Goal: Information Seeking & Learning: Learn about a topic

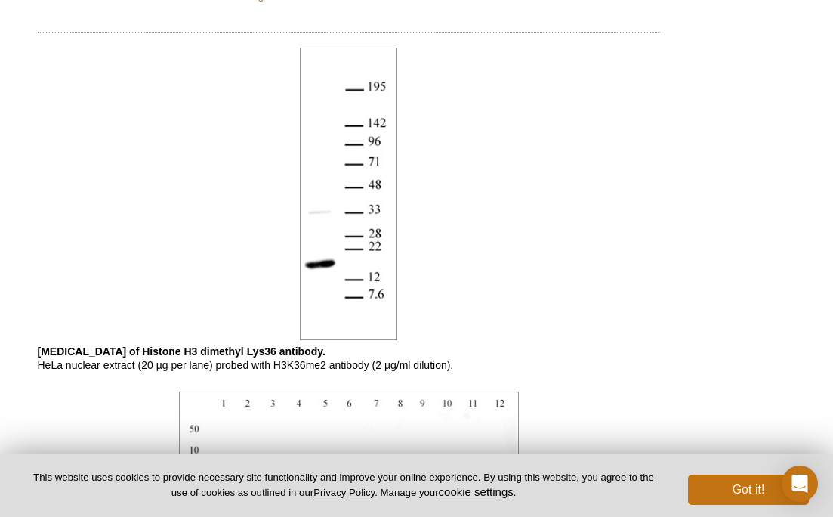
scroll to position [857, 0]
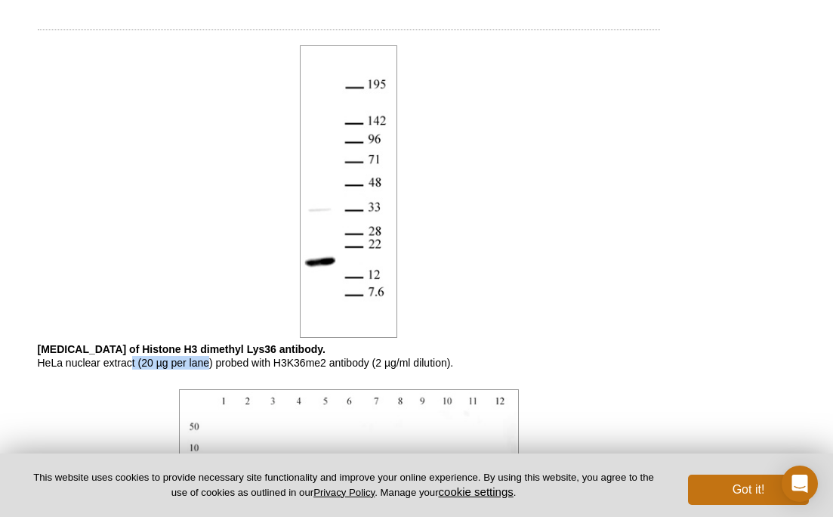
drag, startPoint x: 133, startPoint y: 360, endPoint x: 196, endPoint y: 360, distance: 63.5
click at [208, 360] on p "Western blot of Histone H3 dimethyl Lys36 antibody. HeLa nuclear extract (20 µg…" at bounding box center [349, 355] width 622 height 27
drag, startPoint x: 377, startPoint y: 364, endPoint x: 443, endPoint y: 368, distance: 65.8
click at [443, 368] on p "Western blot of Histone H3 dimethyl Lys36 antibody. HeLa nuclear extract (20 µg…" at bounding box center [349, 355] width 622 height 27
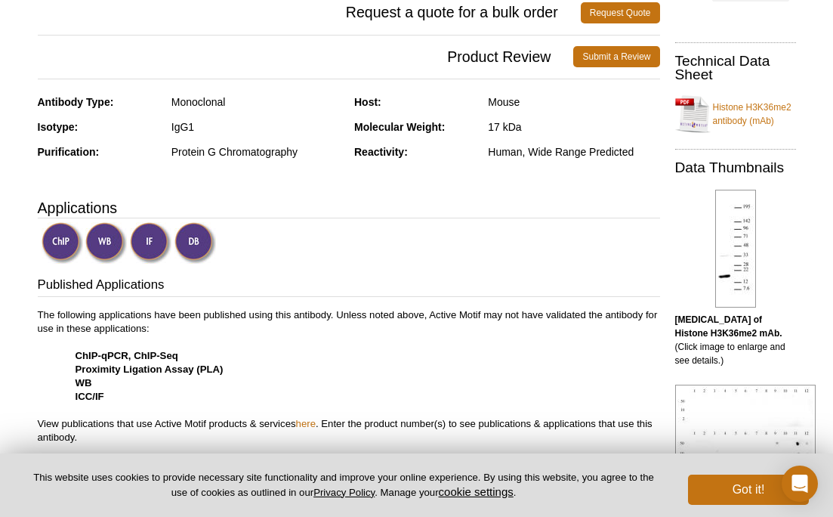
scroll to position [0, 0]
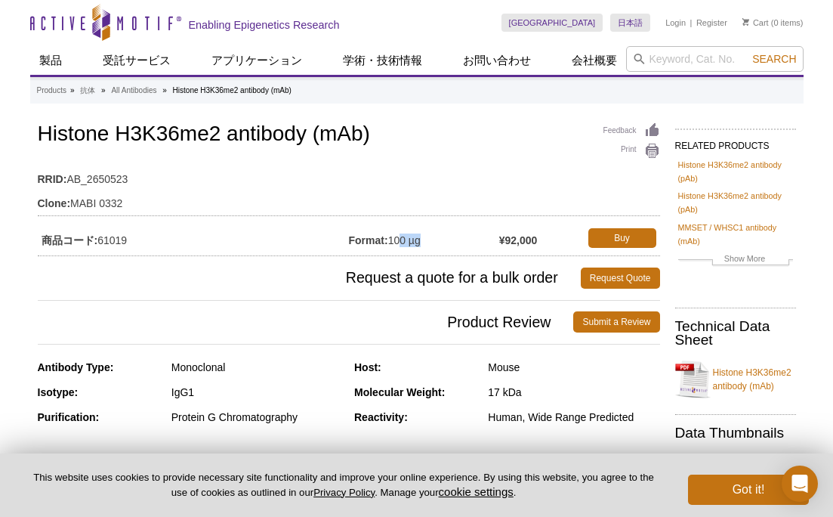
drag, startPoint x: 395, startPoint y: 237, endPoint x: 419, endPoint y: 237, distance: 24.2
click at [419, 237] on td "Format: 100 µg" at bounding box center [424, 237] width 150 height 27
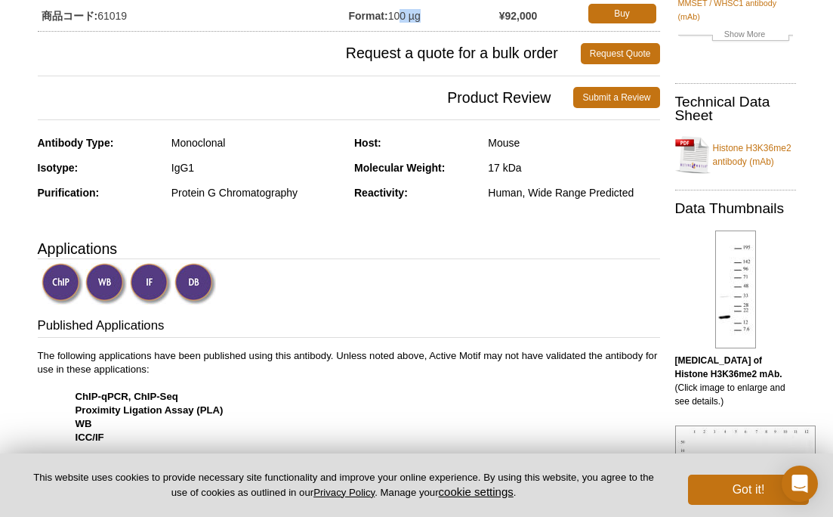
scroll to position [227, 0]
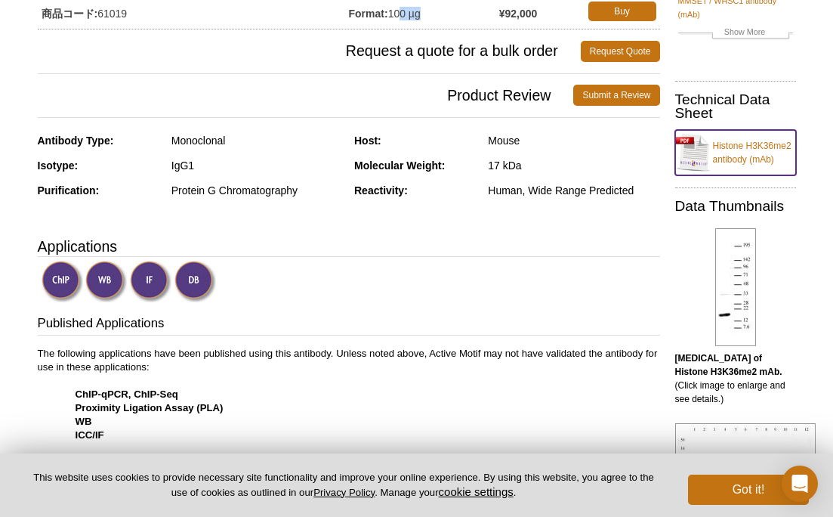
click at [775, 144] on link "Histone H3K36me2 antibody (mAb)" at bounding box center [735, 152] width 121 height 45
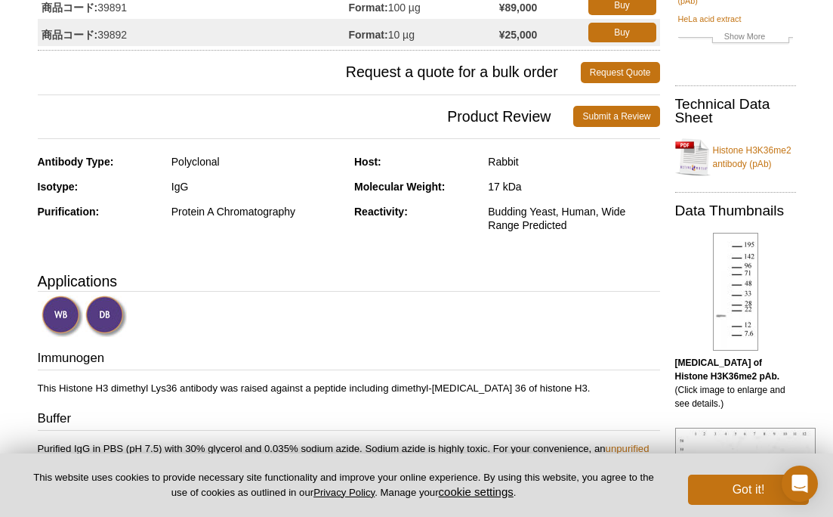
scroll to position [200, 0]
